Goal: Navigation & Orientation: Find specific page/section

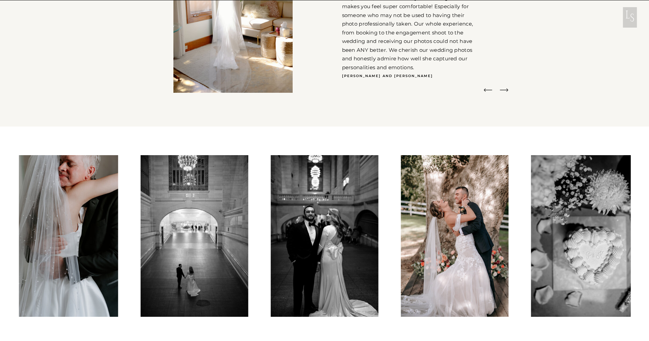
scroll to position [1692, 0]
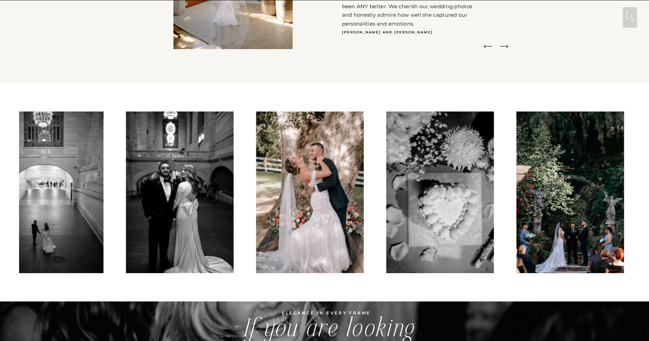
click at [517, 197] on img at bounding box center [571, 192] width 108 height 162
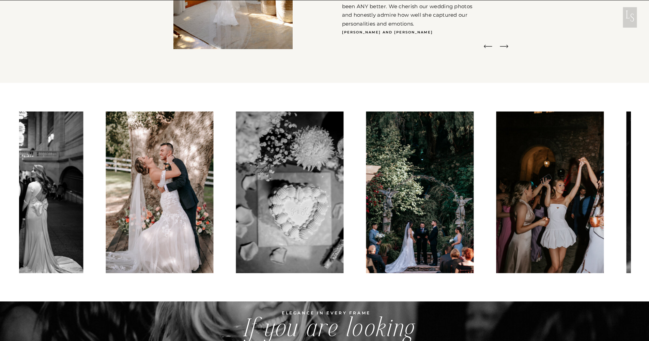
click at [497, 199] on img at bounding box center [550, 192] width 108 height 162
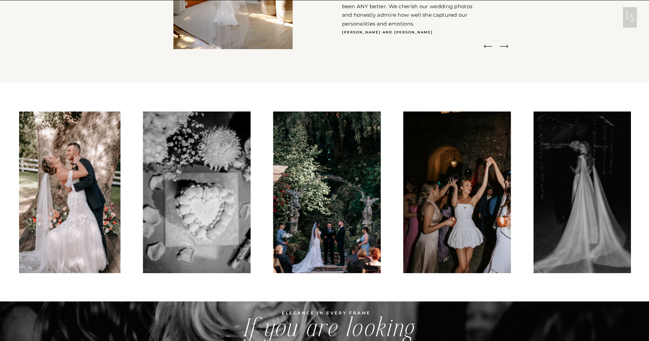
click at [534, 202] on img at bounding box center [588, 192] width 108 height 162
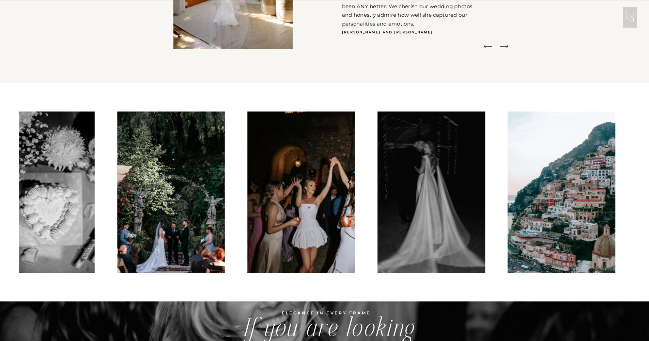
click at [515, 202] on img at bounding box center [562, 192] width 108 height 162
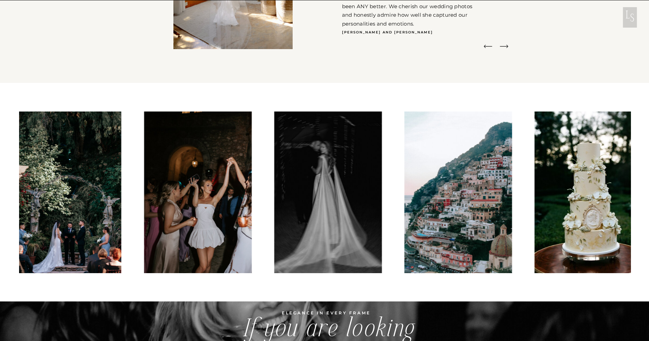
click at [534, 198] on img at bounding box center [587, 192] width 107 height 162
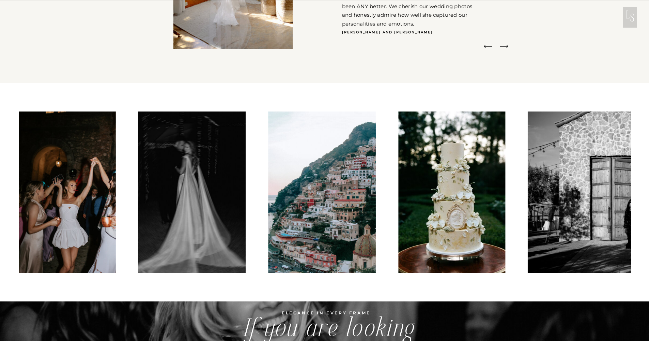
click at [528, 194] on img at bounding box center [649, 192] width 242 height 162
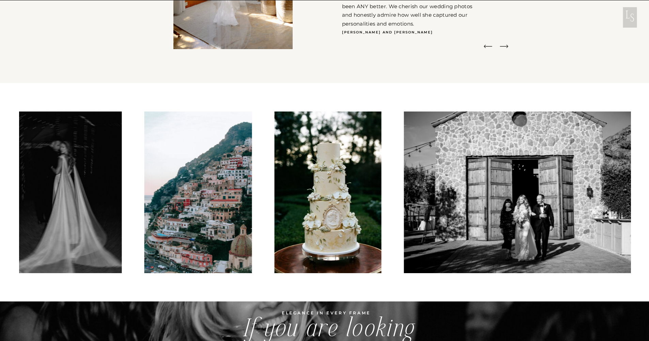
click at [510, 194] on img at bounding box center [525, 192] width 242 height 162
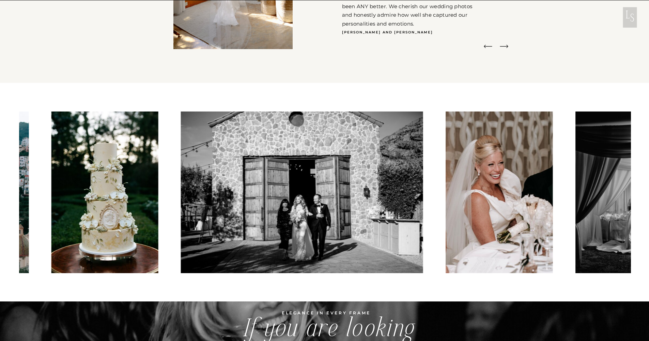
click at [546, 200] on div at bounding box center [325, 192] width 612 height 162
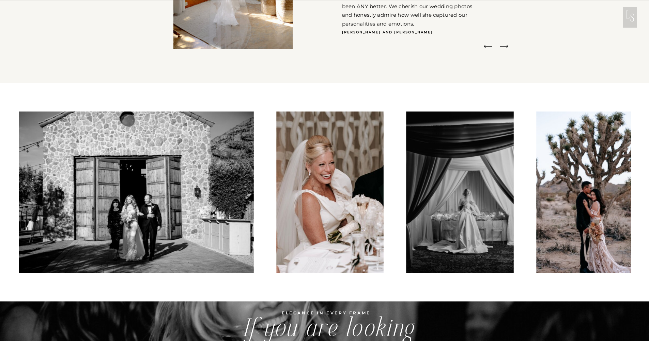
click at [536, 200] on img at bounding box center [590, 192] width 108 height 162
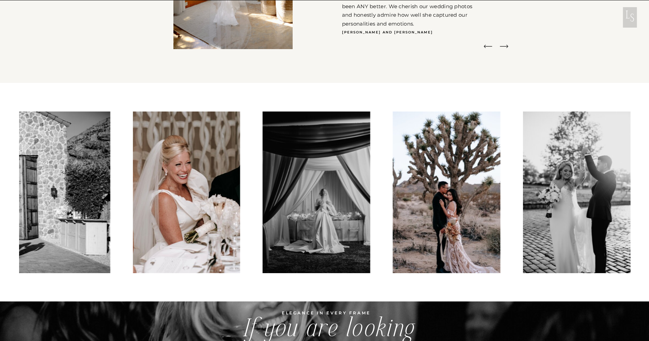
click at [523, 199] on img at bounding box center [577, 192] width 108 height 162
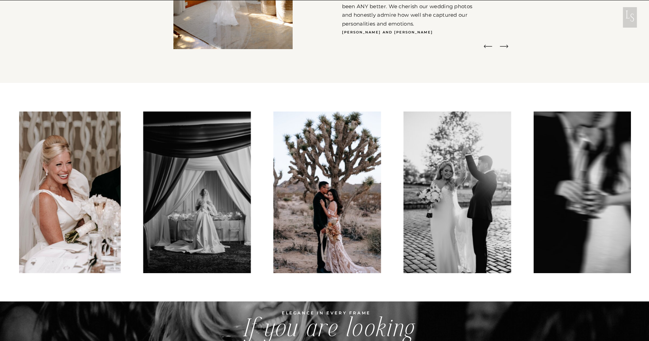
click at [534, 199] on img at bounding box center [588, 192] width 108 height 162
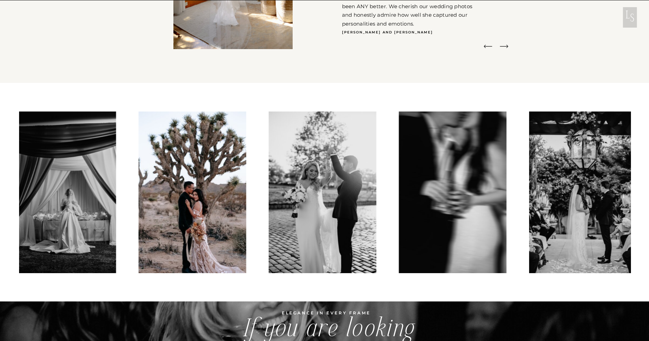
click at [529, 194] on img at bounding box center [583, 192] width 108 height 162
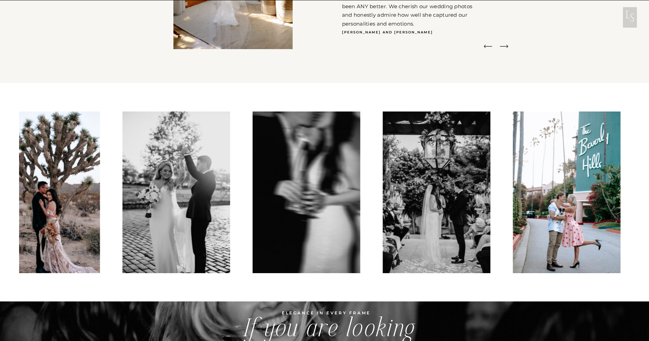
click at [521, 189] on img at bounding box center [567, 192] width 108 height 162
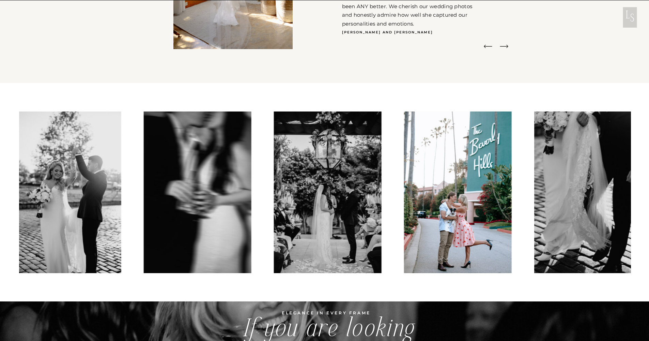
click at [536, 196] on img at bounding box center [590, 192] width 112 height 162
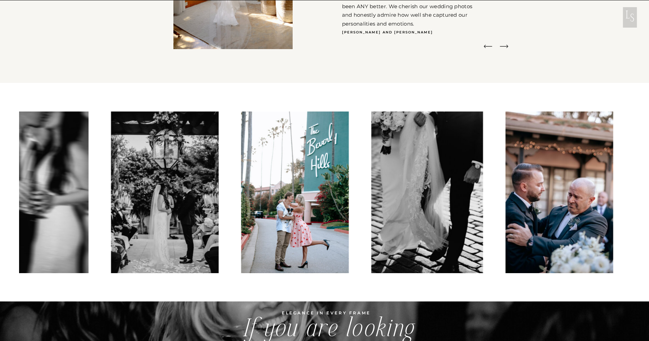
click at [542, 201] on img at bounding box center [560, 192] width 108 height 162
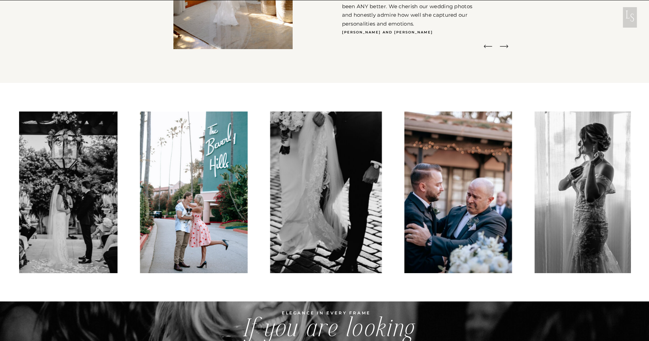
click at [535, 196] on img at bounding box center [589, 192] width 108 height 162
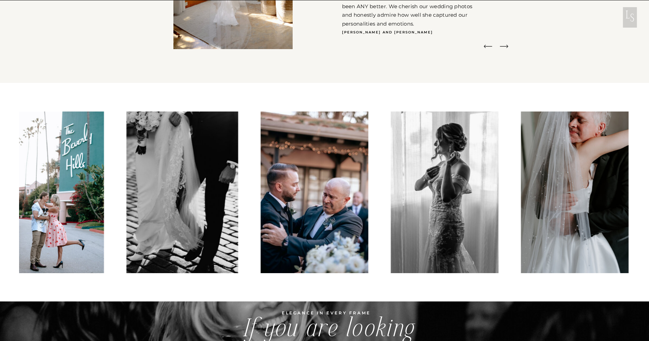
click at [544, 200] on img at bounding box center [575, 192] width 108 height 162
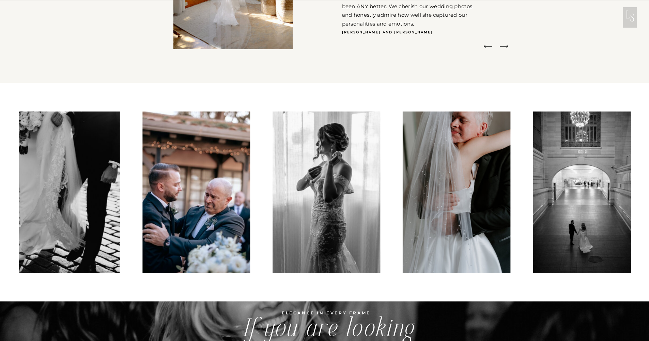
click at [533, 195] on img at bounding box center [587, 192] width 108 height 162
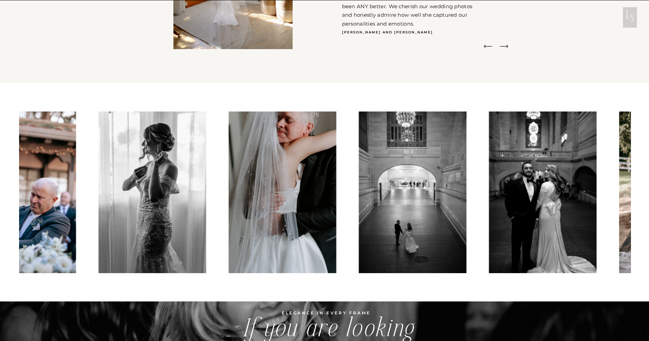
click at [517, 193] on img at bounding box center [543, 192] width 108 height 162
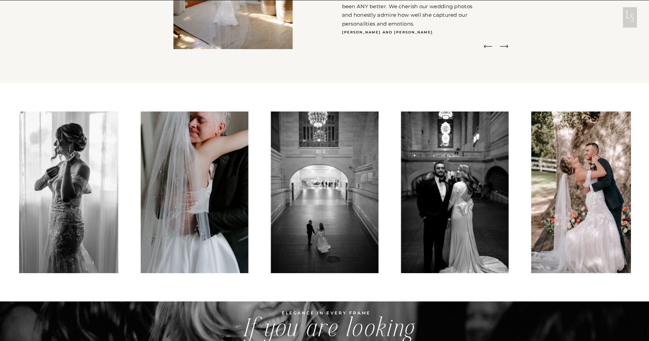
click at [531, 194] on img at bounding box center [585, 192] width 108 height 162
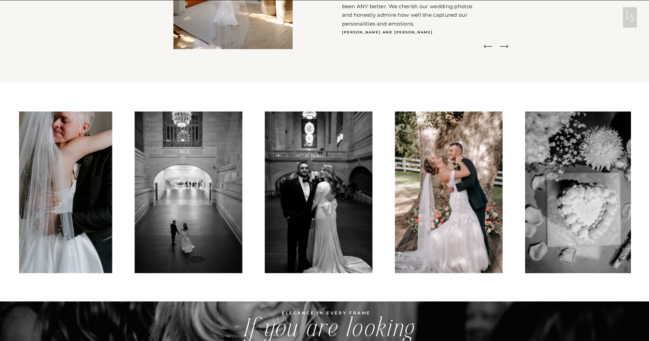
click at [542, 199] on img at bounding box center [579, 192] width 108 height 162
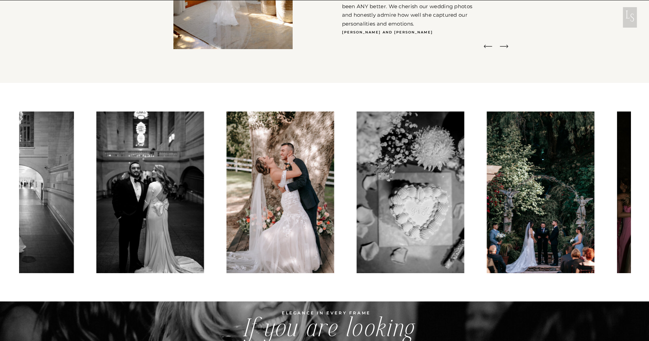
click at [548, 191] on img at bounding box center [541, 192] width 108 height 162
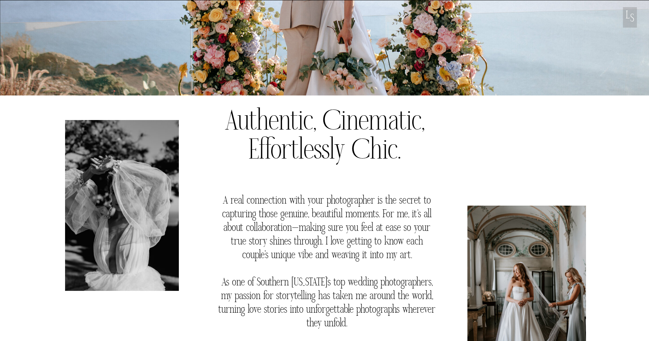
scroll to position [0, 0]
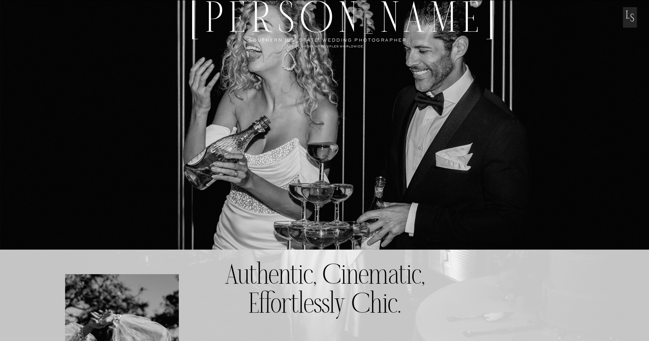
click at [628, 23] on p "L" at bounding box center [628, 19] width 14 height 16
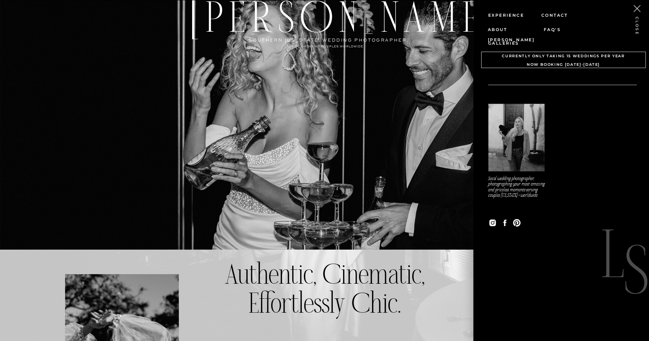
click at [509, 15] on nav "Experience" at bounding box center [511, 15] width 46 height 10
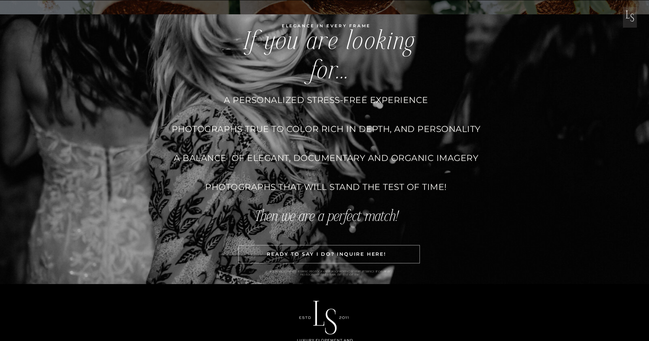
scroll to position [1819, 0]
